Goal: Task Accomplishment & Management: Manage account settings

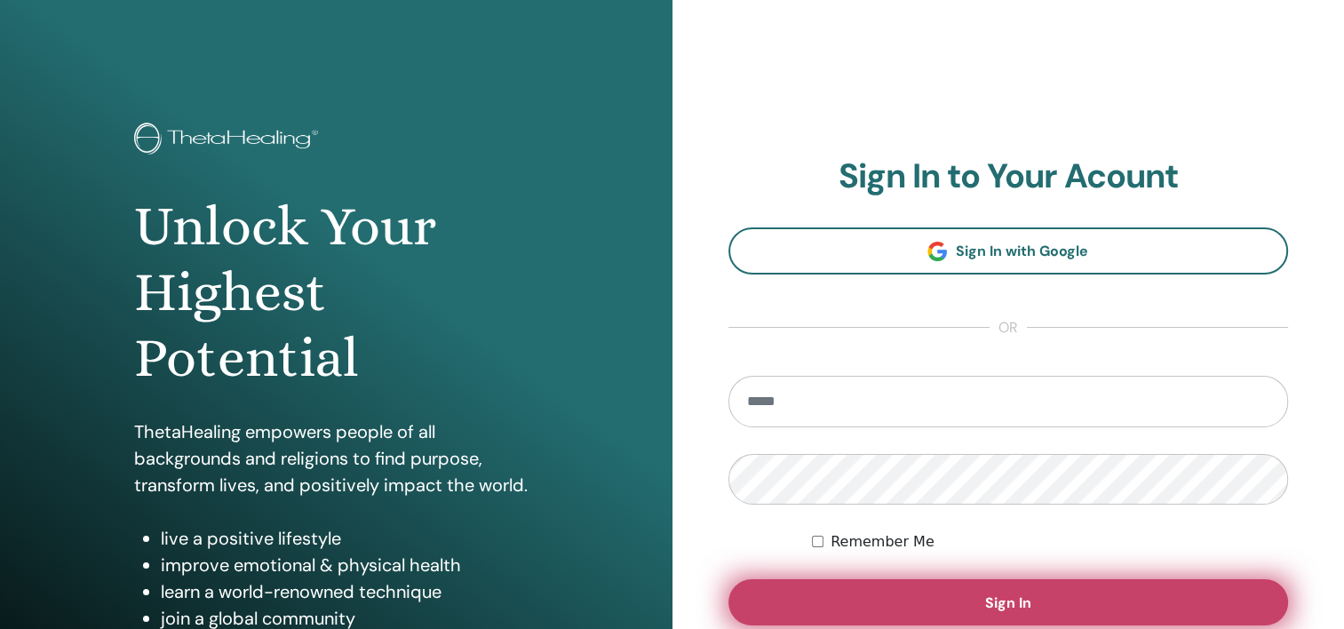
type input "**********"
click at [1004, 596] on span "Sign In" at bounding box center [1008, 602] width 46 height 19
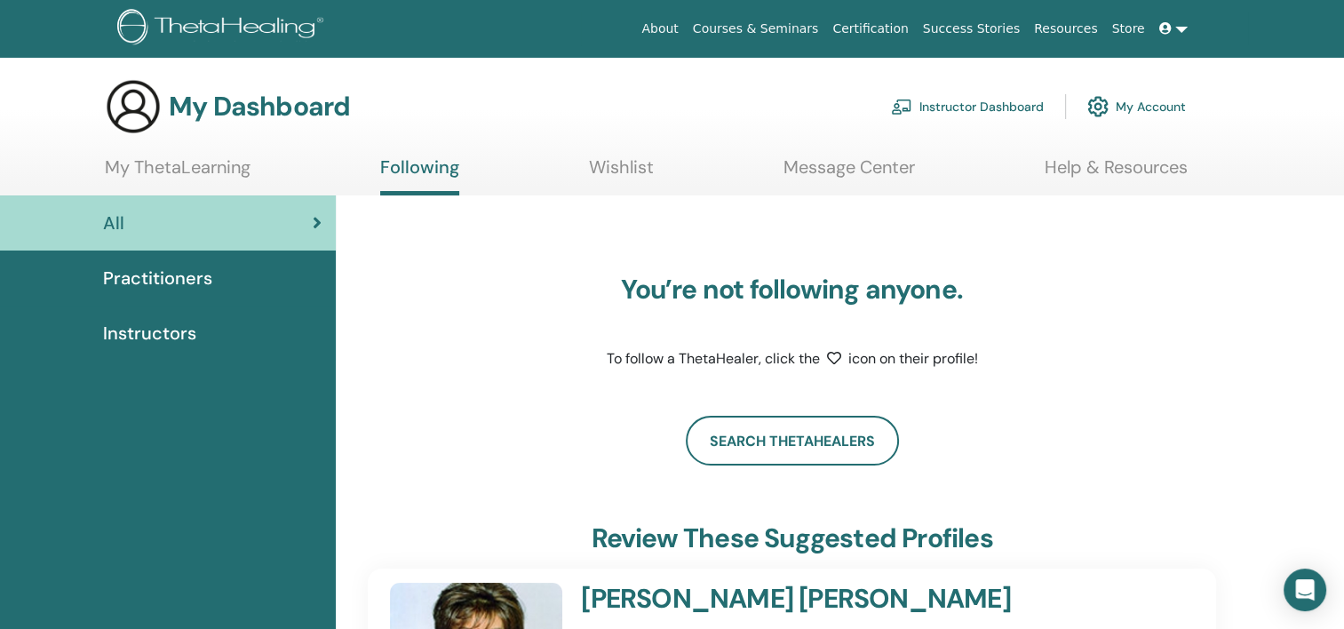
click at [131, 329] on span "Instructors" at bounding box center [149, 333] width 93 height 27
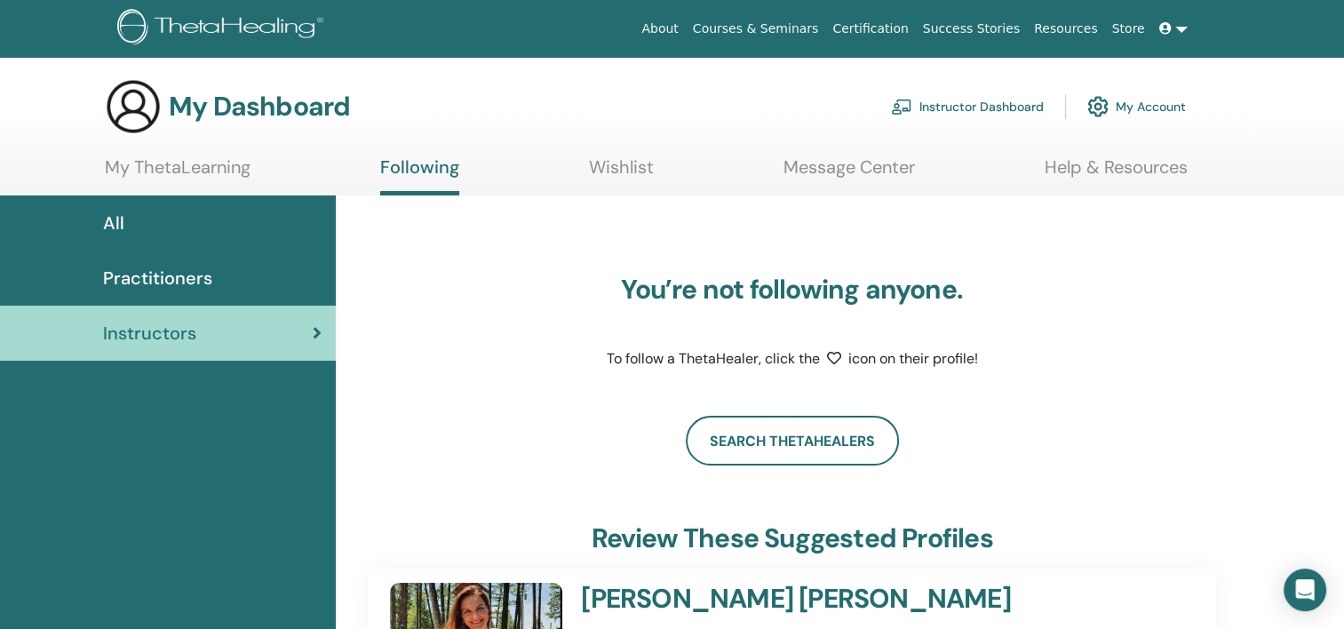
click at [974, 110] on link "Instructor Dashboard" at bounding box center [967, 106] width 153 height 39
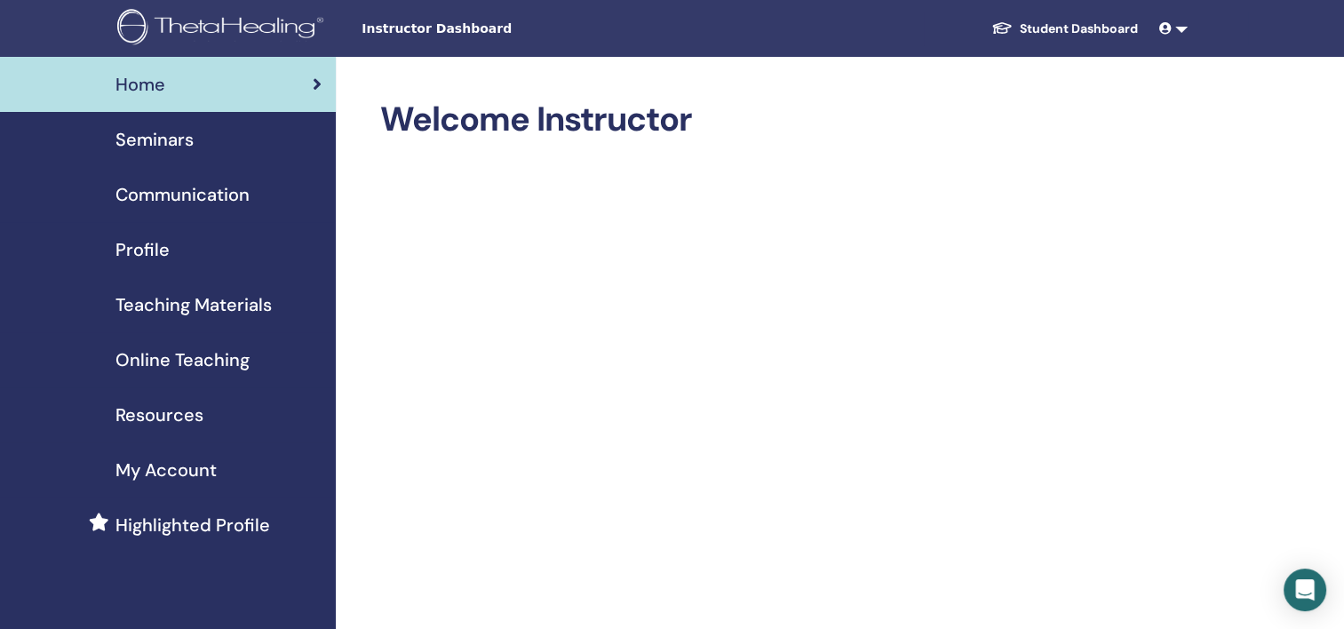
click at [168, 145] on span "Seminars" at bounding box center [154, 139] width 78 height 27
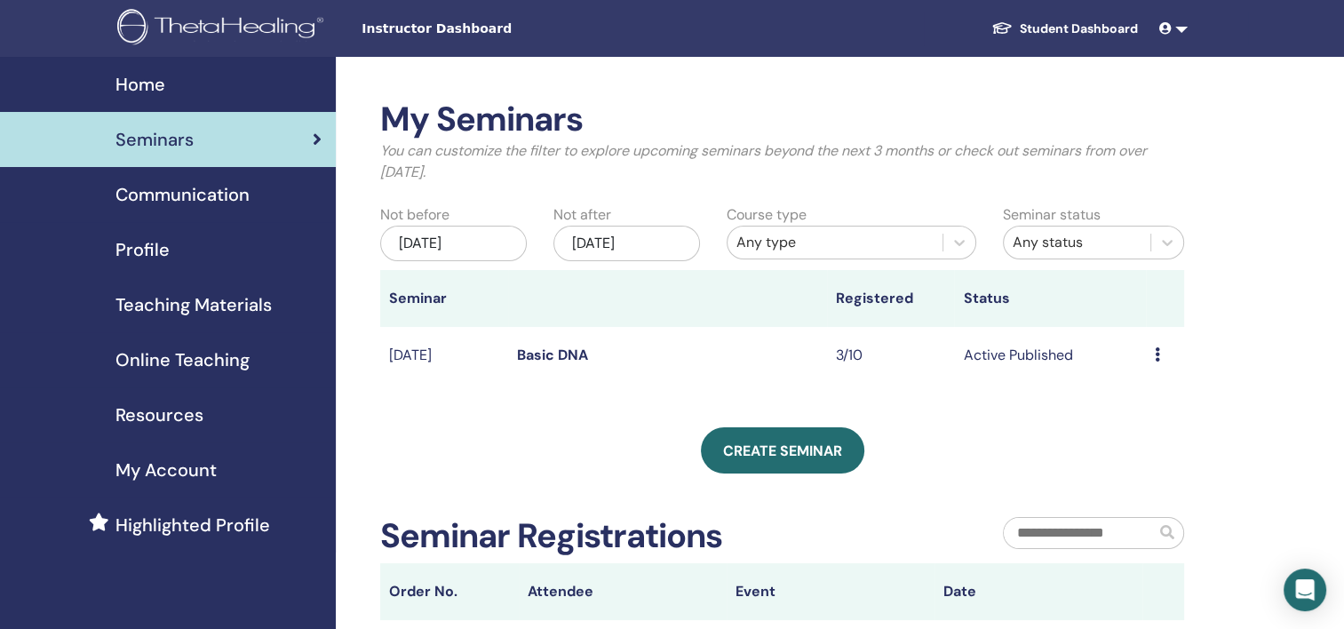
click at [1179, 32] on link at bounding box center [1173, 28] width 43 height 33
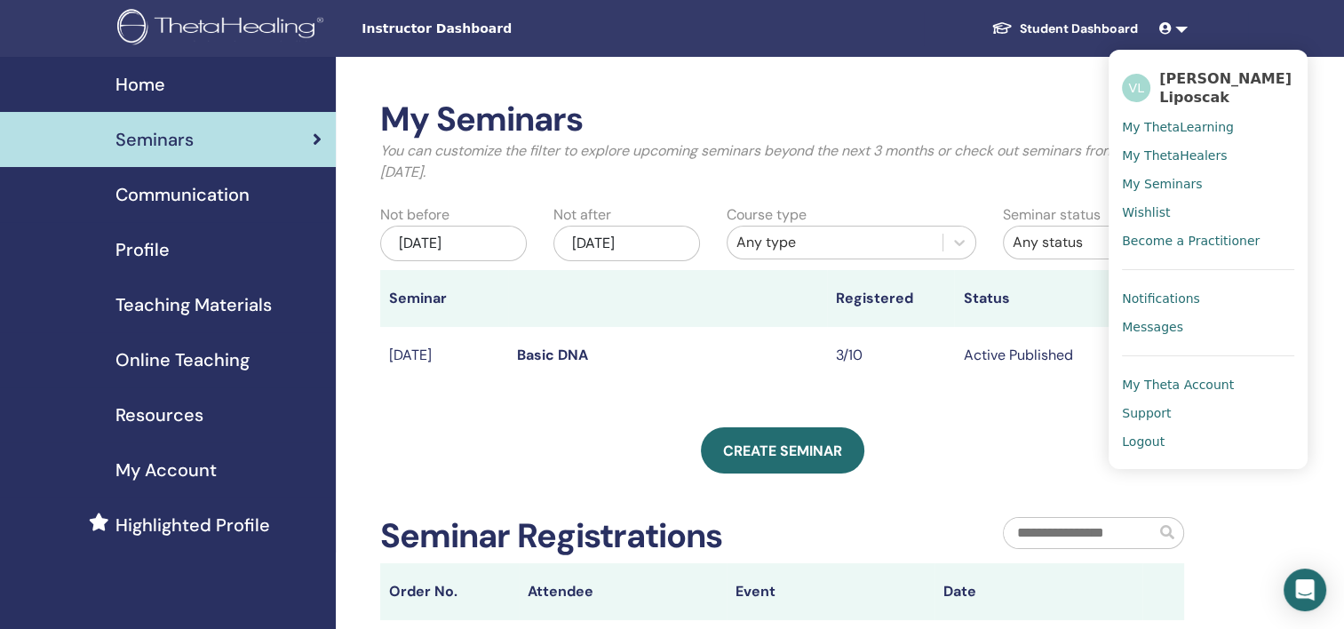
click at [1133, 444] on span "Logout" at bounding box center [1143, 441] width 43 height 16
